Goal: Find contact information: Obtain details needed to contact an individual or organization

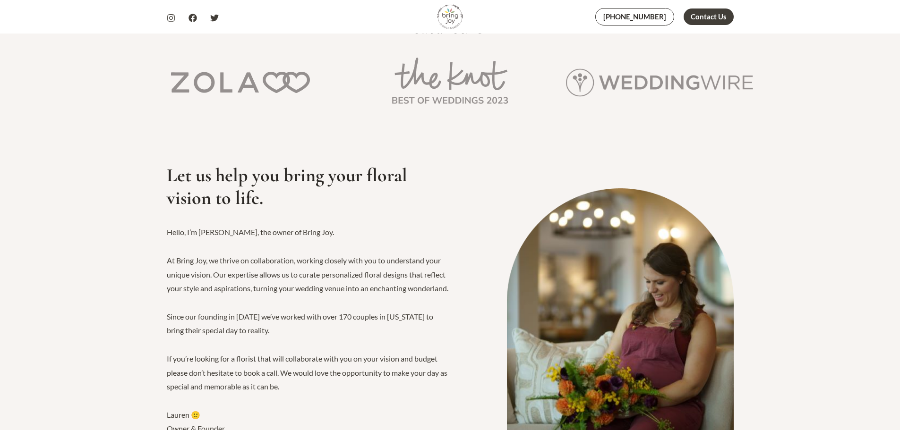
scroll to position [236, 0]
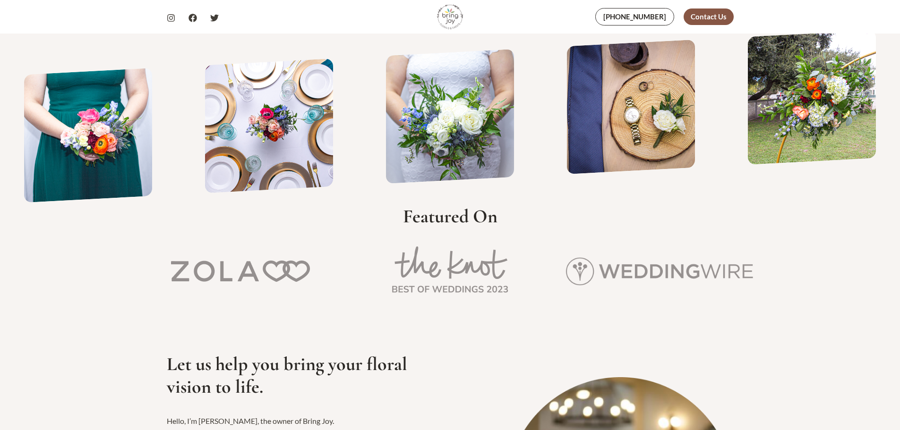
click at [714, 17] on div "Contact Us" at bounding box center [708, 17] width 50 height 17
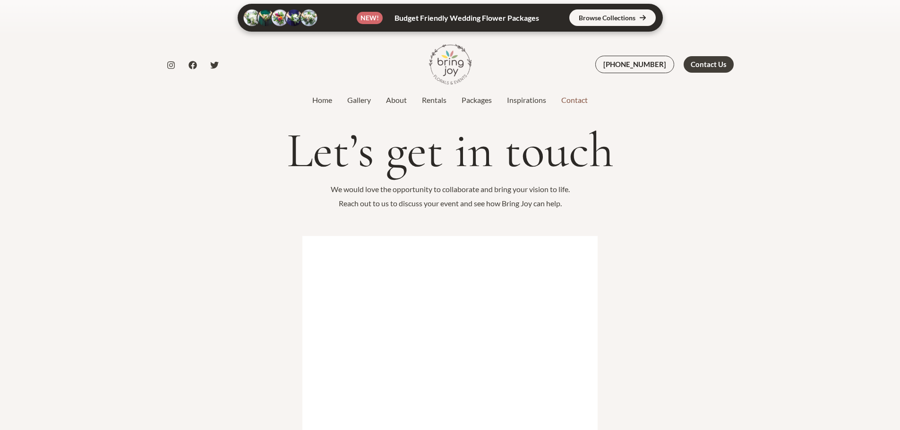
scroll to position [142, 0]
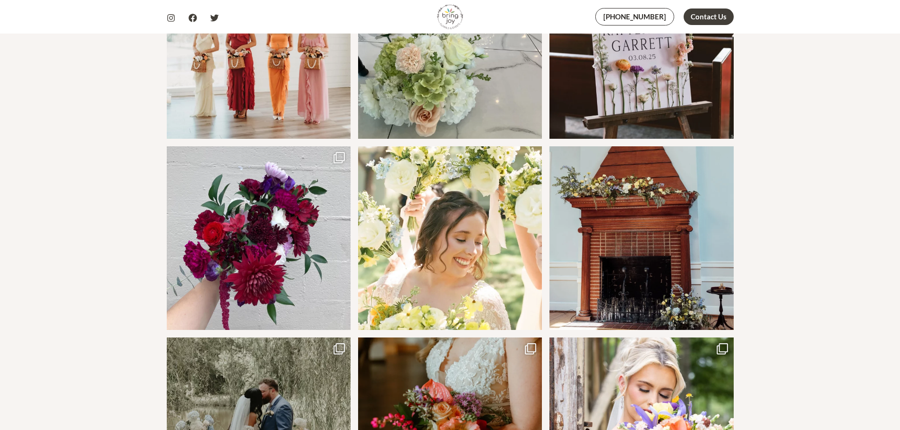
scroll to position [283, 0]
